Goal: Task Accomplishment & Management: Use online tool/utility

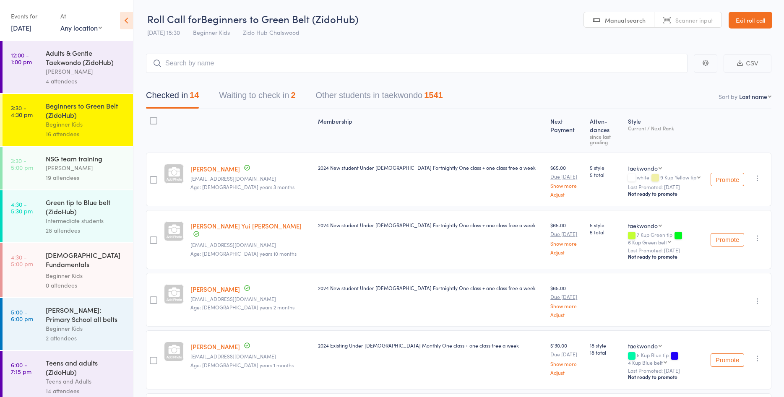
click at [87, 221] on div "Intermediate students" at bounding box center [86, 221] width 80 height 10
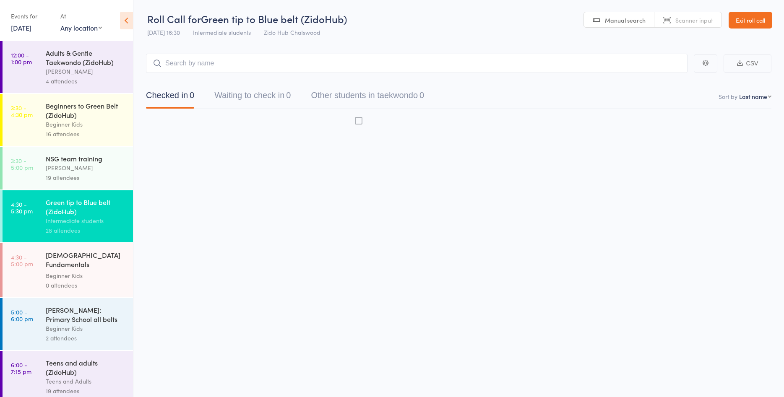
click at [87, 221] on div "Intermediate students" at bounding box center [86, 221] width 80 height 10
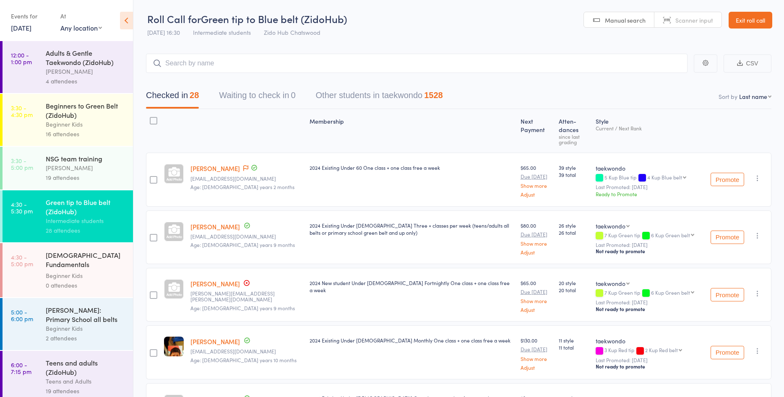
click at [101, 377] on div "Teens and Adults" at bounding box center [86, 382] width 80 height 10
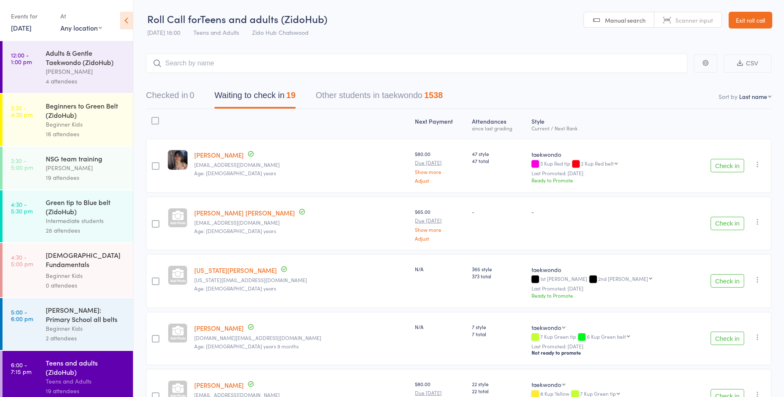
click at [741, 169] on button "Check in" at bounding box center [727, 165] width 34 height 13
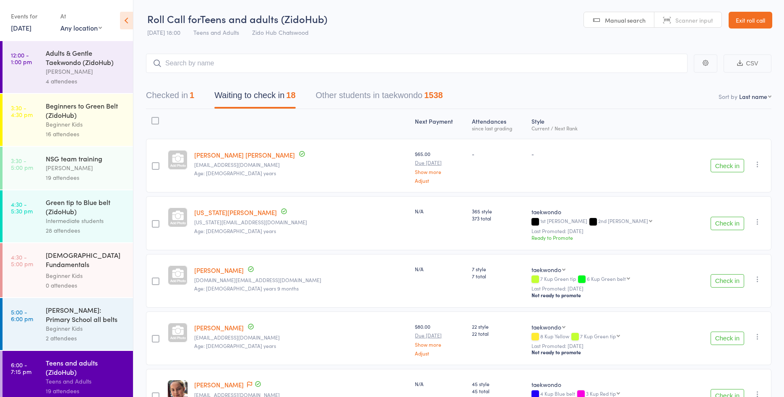
click at [722, 221] on button "Check in" at bounding box center [727, 223] width 34 height 13
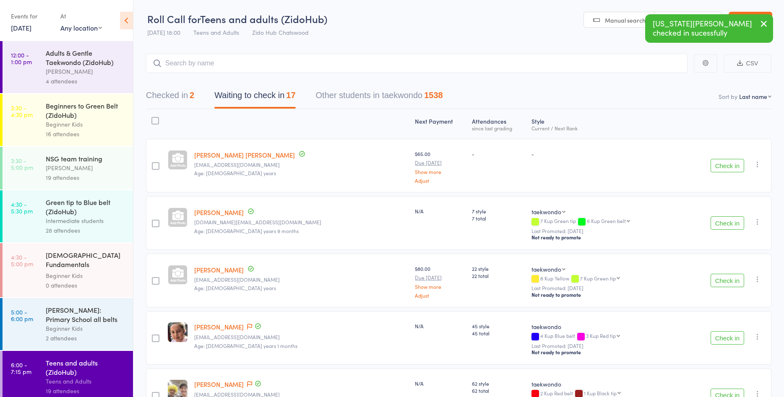
click at [722, 279] on button "Check in" at bounding box center [727, 280] width 34 height 13
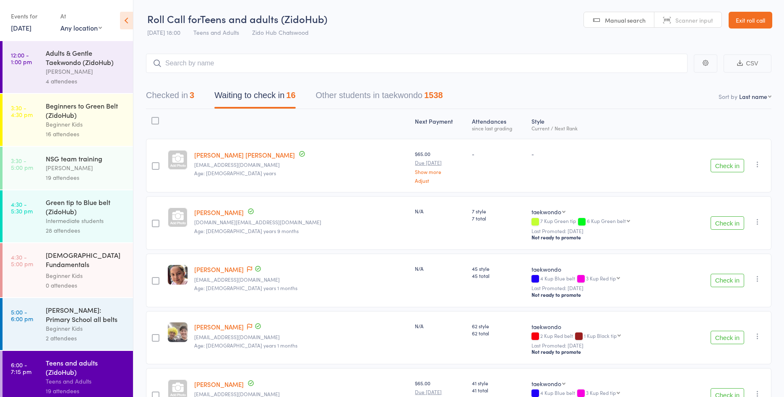
click at [723, 280] on button "Check in" at bounding box center [727, 280] width 34 height 13
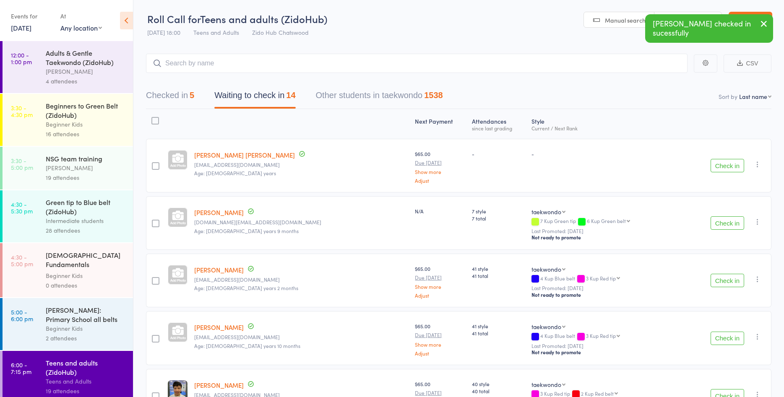
click at [723, 280] on button "Check in" at bounding box center [727, 280] width 34 height 13
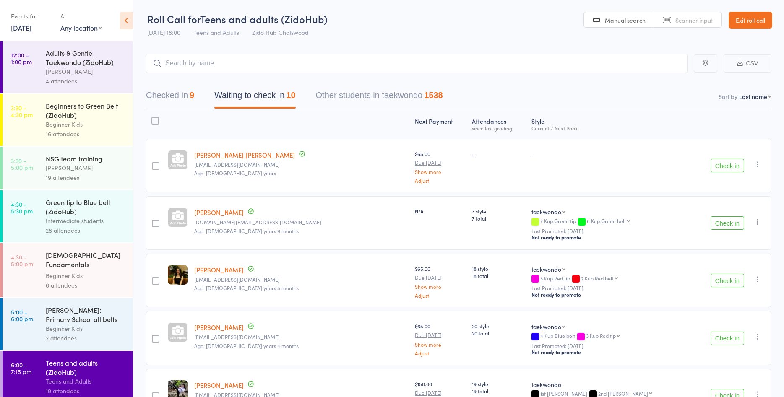
click at [728, 342] on button "Check in" at bounding box center [727, 338] width 34 height 13
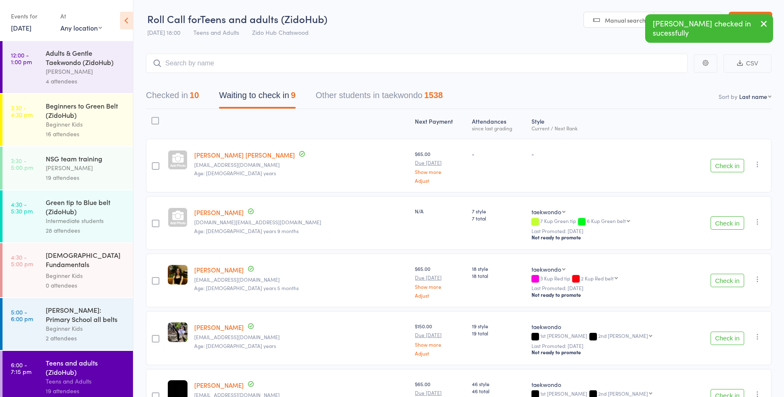
click at [726, 395] on button "Check in" at bounding box center [727, 395] width 34 height 13
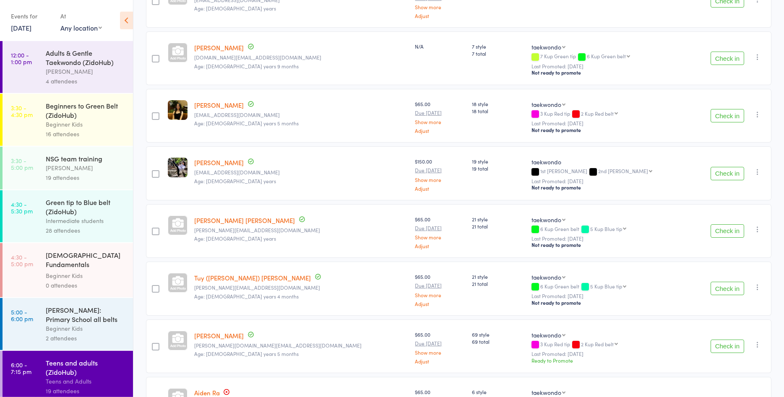
scroll to position [237, 0]
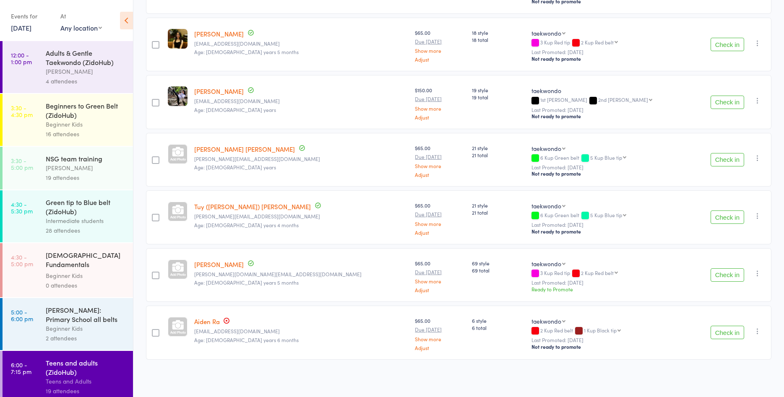
click at [722, 335] on button "Check in" at bounding box center [727, 332] width 34 height 13
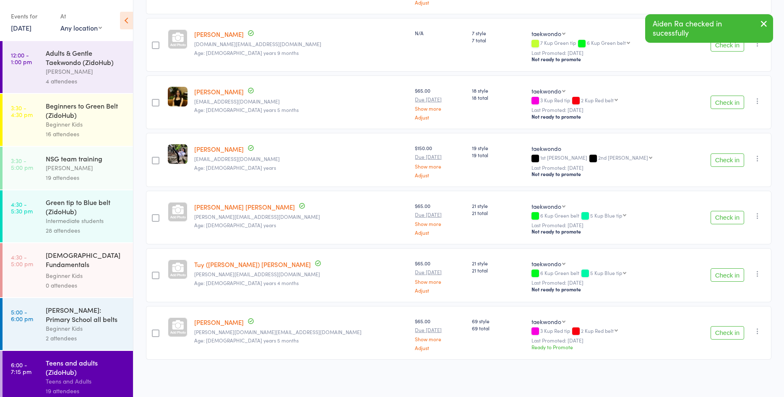
click at [722, 335] on button "Check in" at bounding box center [727, 332] width 34 height 13
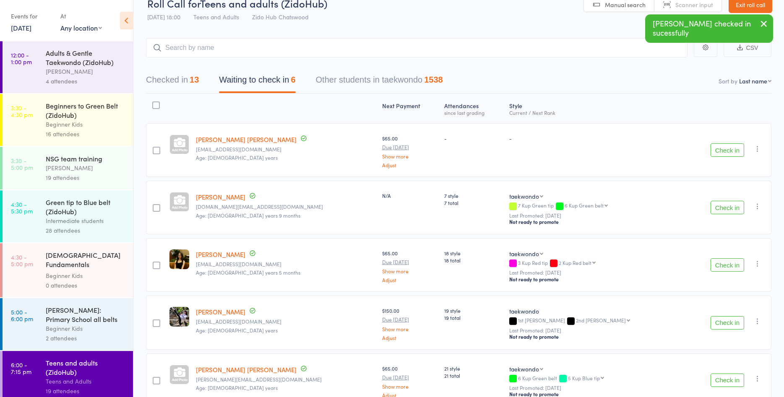
scroll to position [0, 0]
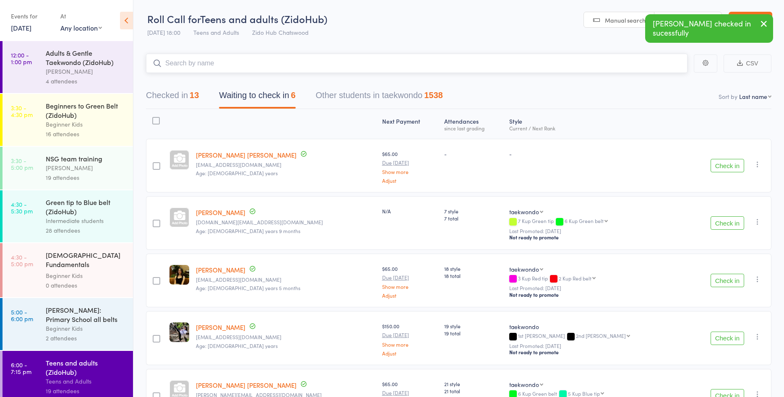
click at [612, 62] on input "search" at bounding box center [416, 63] width 541 height 19
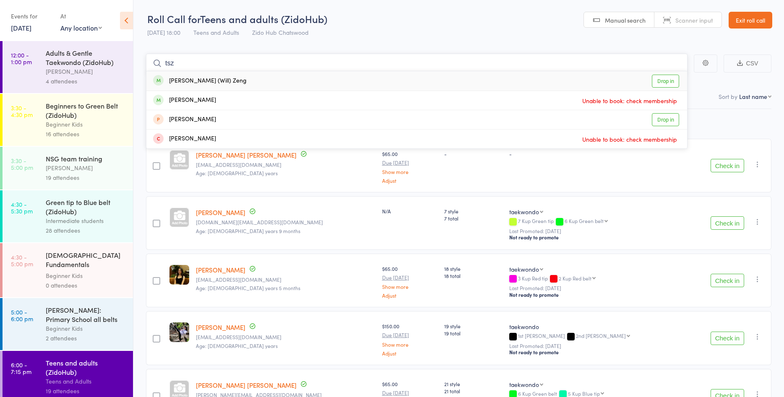
type input "tsz"
click at [661, 83] on link "Drop in" at bounding box center [665, 81] width 27 height 13
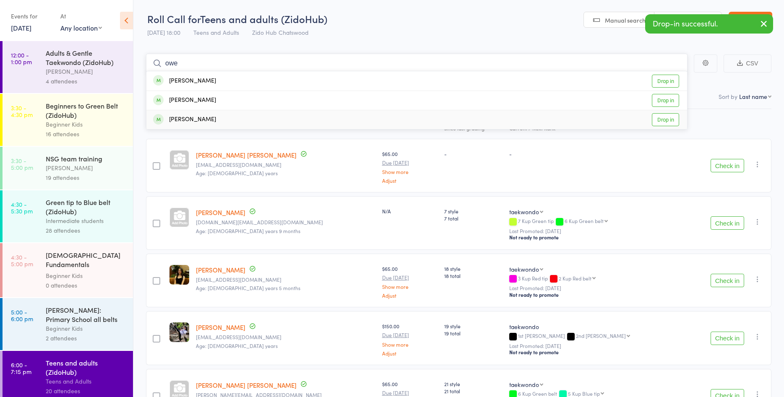
type input "owe"
click at [673, 122] on link "Drop in" at bounding box center [665, 119] width 27 height 13
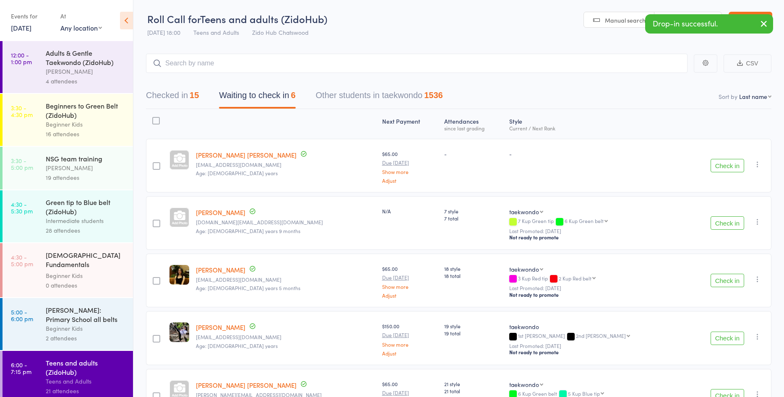
click at [673, 122] on div "Next Payment Atten­dances since last grading Style Current / Next Rank [PERSON_…" at bounding box center [458, 296] width 625 height 375
click at [656, 64] on input "search" at bounding box center [416, 63] width 541 height 19
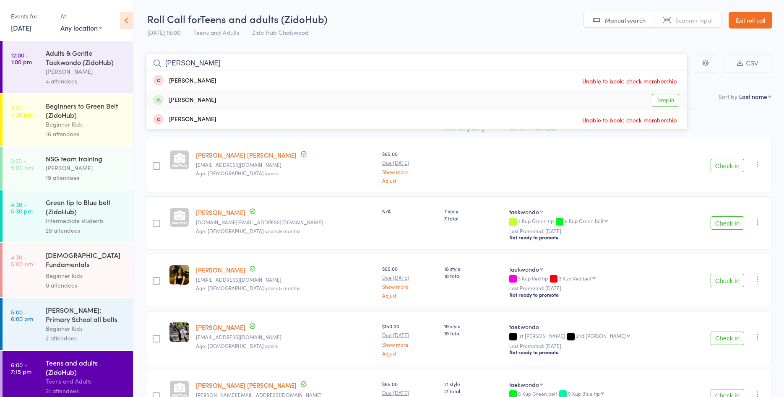
type input "[PERSON_NAME]"
click at [663, 98] on link "Drop in" at bounding box center [665, 100] width 27 height 13
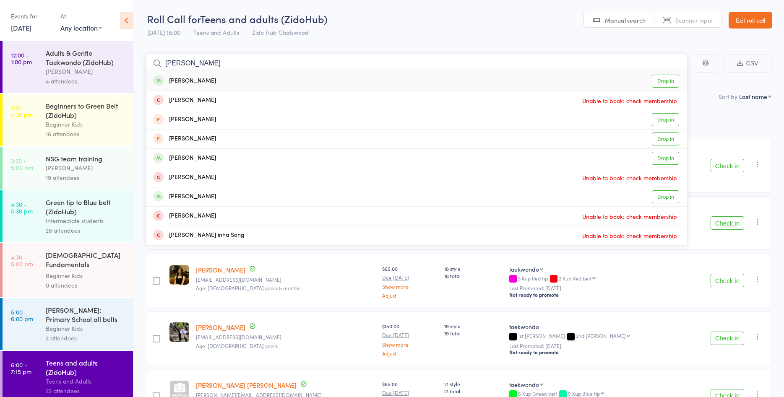
type input "[PERSON_NAME]"
click at [675, 78] on link "Drop in" at bounding box center [665, 81] width 27 height 13
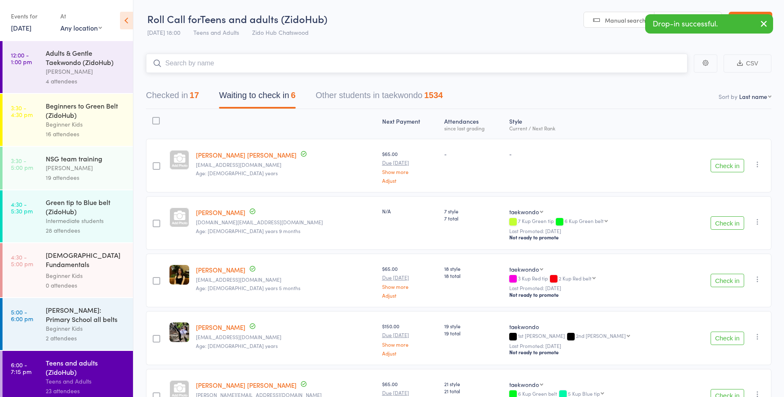
click at [666, 64] on input "search" at bounding box center [416, 63] width 541 height 19
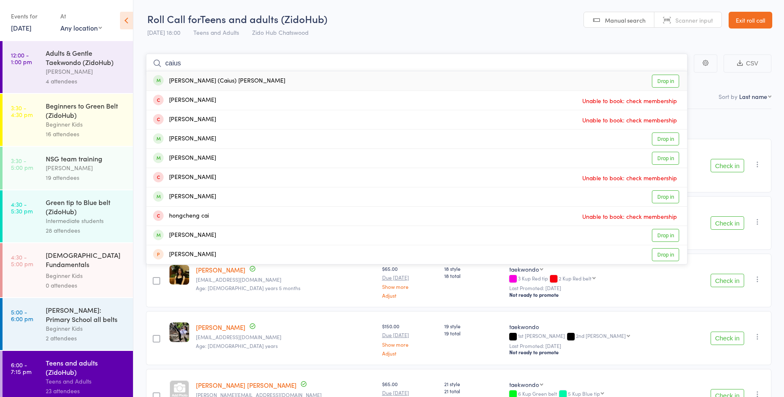
type input "caius"
click at [674, 83] on link "Drop in" at bounding box center [665, 81] width 27 height 13
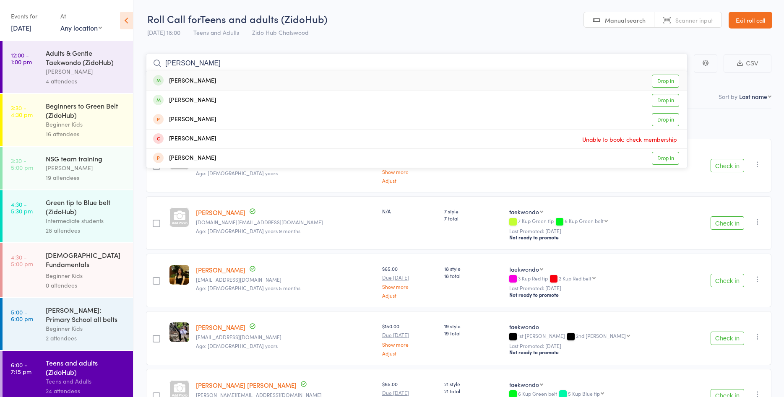
type input "[PERSON_NAME]"
click at [671, 75] on link "Drop in" at bounding box center [665, 81] width 27 height 13
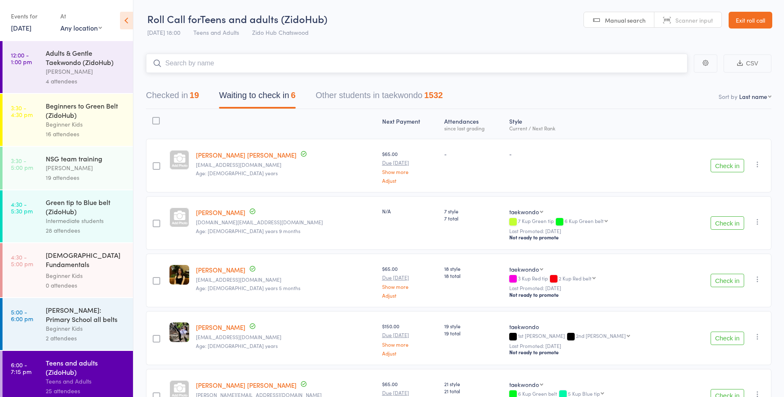
click at [271, 60] on input "search" at bounding box center [416, 63] width 541 height 19
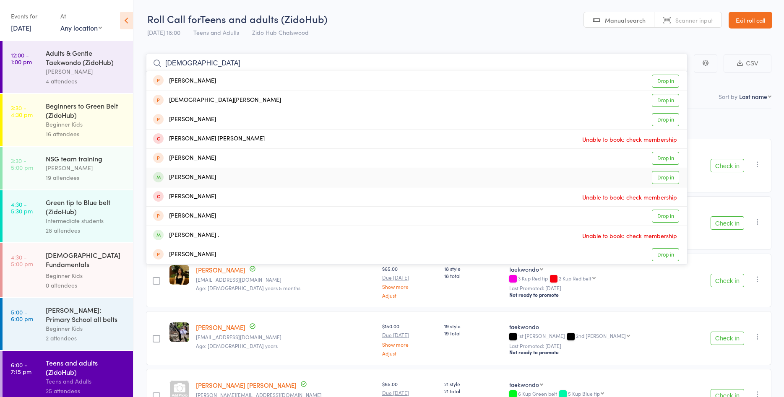
type input "[DEMOGRAPHIC_DATA]"
click at [671, 178] on link "Drop in" at bounding box center [665, 177] width 27 height 13
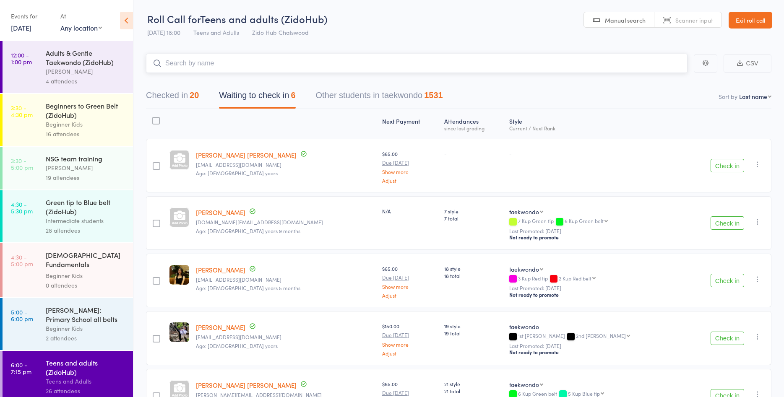
scroll to position [122, 0]
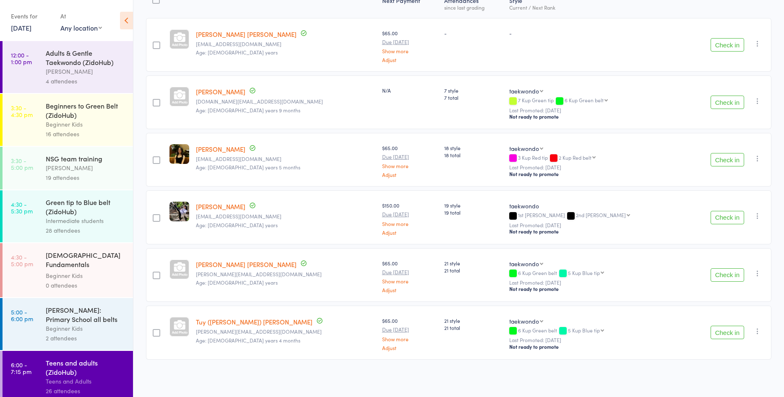
click at [733, 336] on button "Check in" at bounding box center [727, 332] width 34 height 13
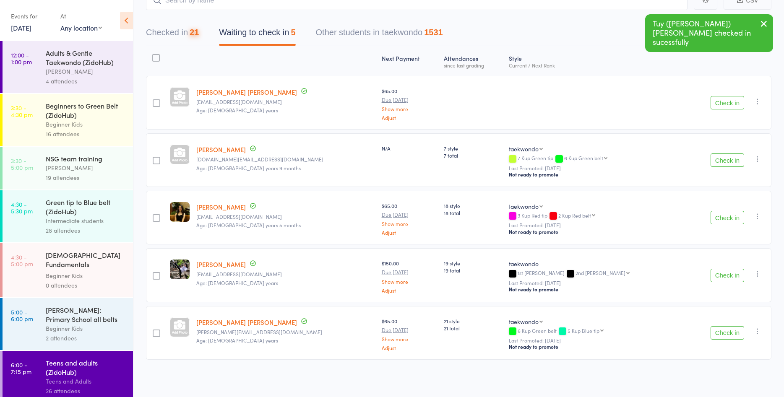
scroll to position [64, 0]
click at [730, 329] on button "Check in" at bounding box center [727, 332] width 34 height 13
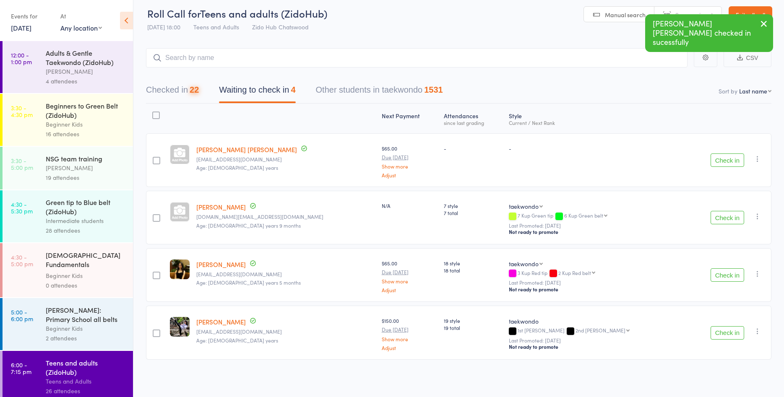
scroll to position [6, 0]
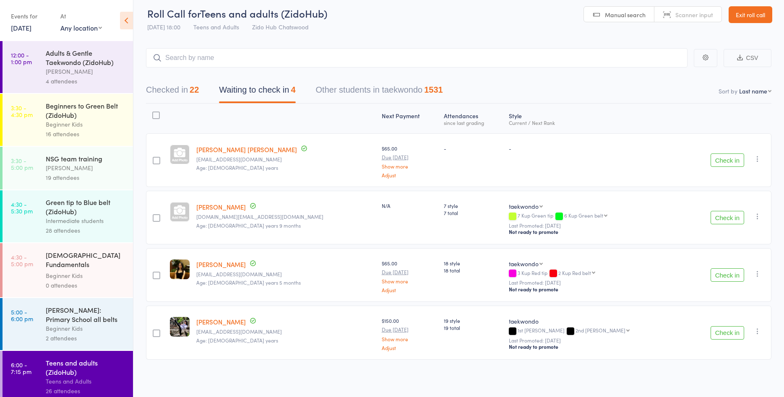
click at [731, 161] on button "Check in" at bounding box center [727, 159] width 34 height 13
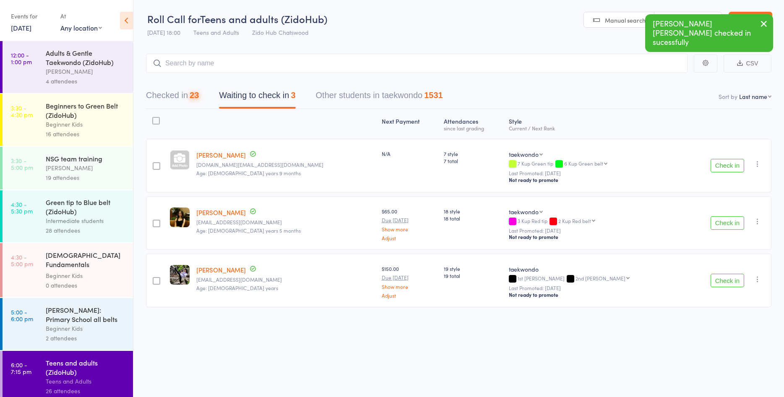
scroll to position [0, 0]
click at [616, 65] on input "search" at bounding box center [416, 63] width 541 height 19
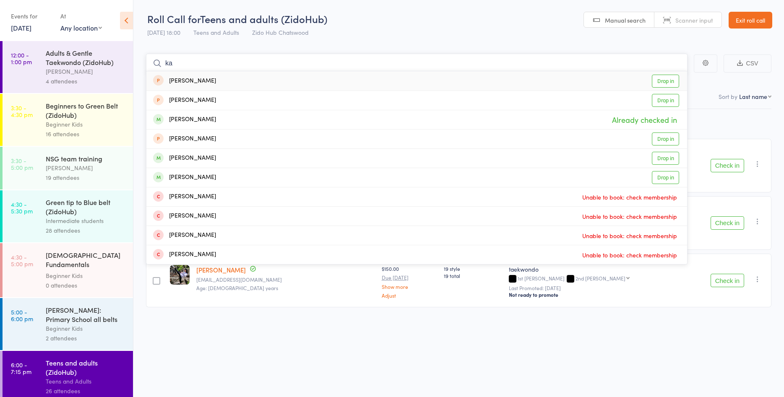
type input "k"
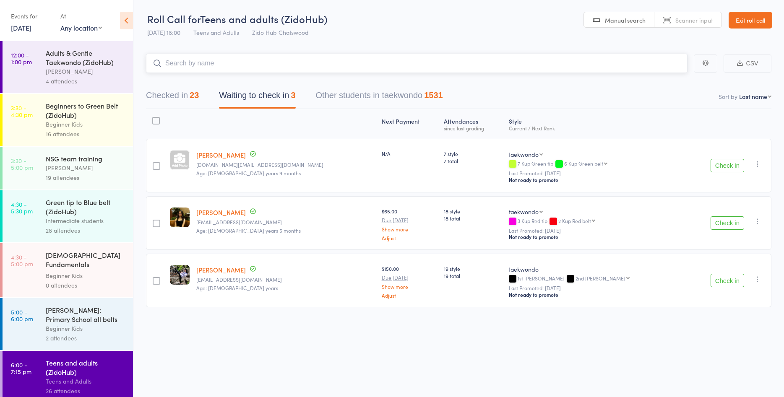
click at [183, 97] on button "Checked in 23" at bounding box center [172, 97] width 53 height 22
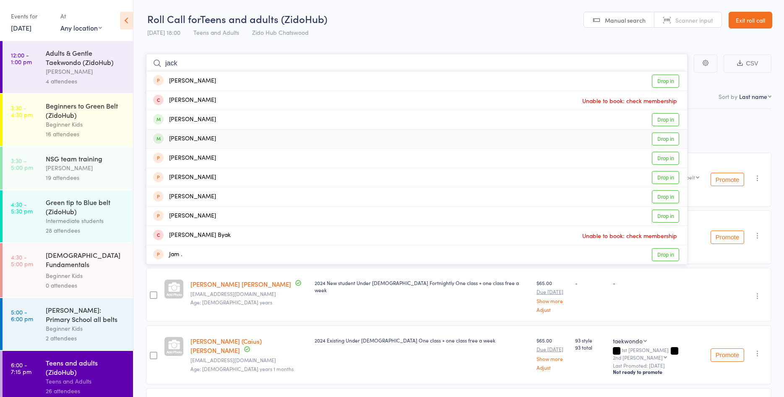
type input "jack"
click at [657, 140] on link "Drop in" at bounding box center [665, 139] width 27 height 13
